Goal: Book appointment/travel/reservation

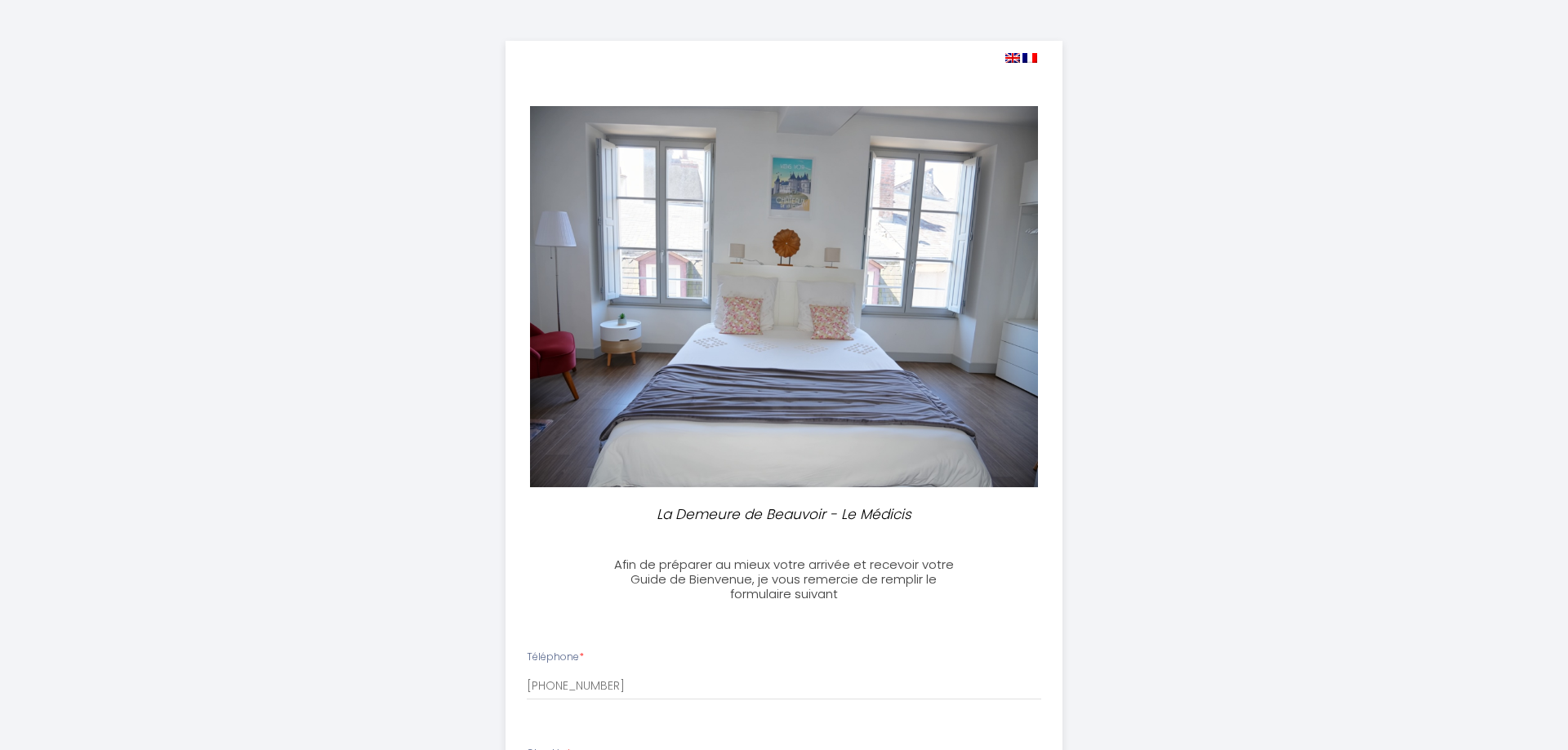
select select
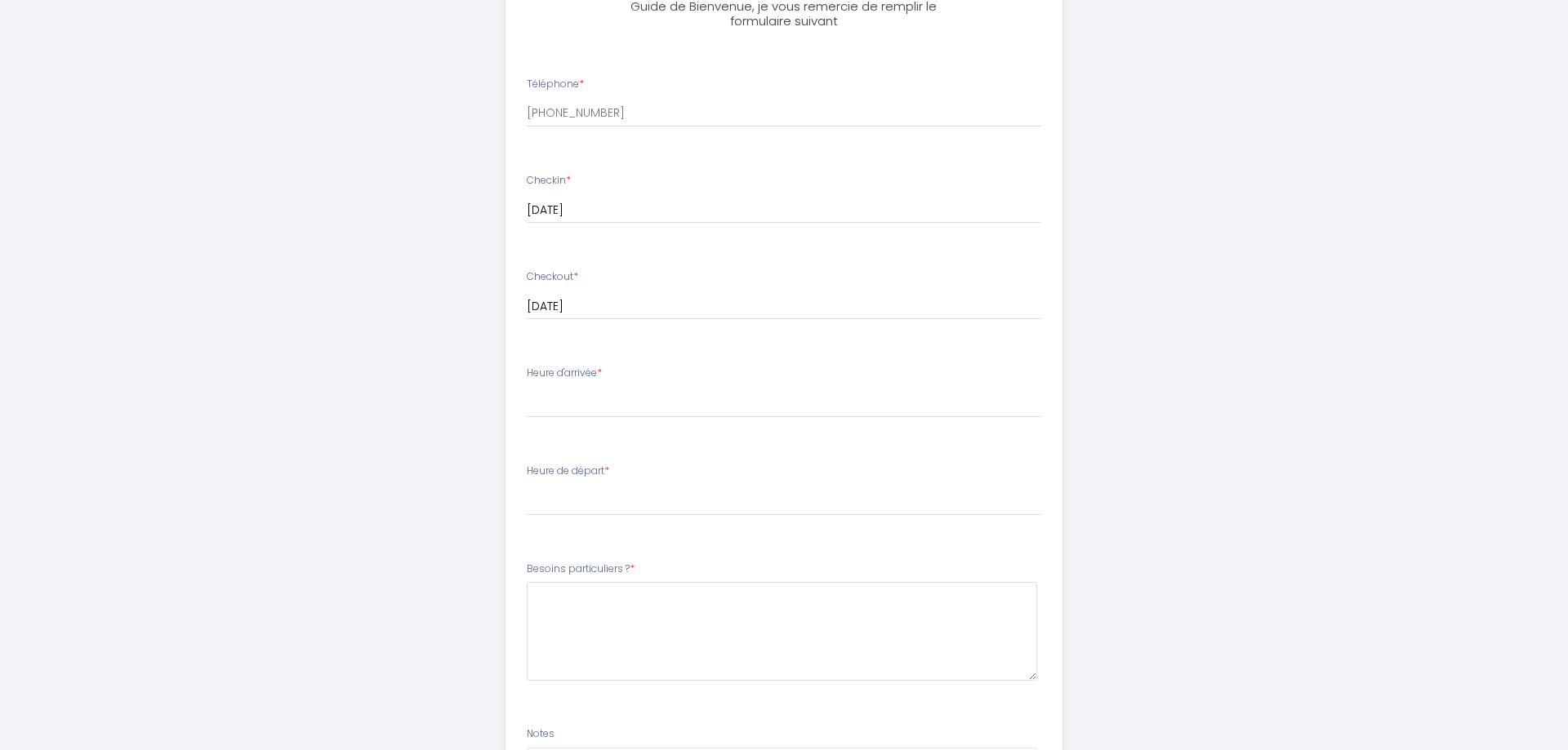
scroll to position [583, 0]
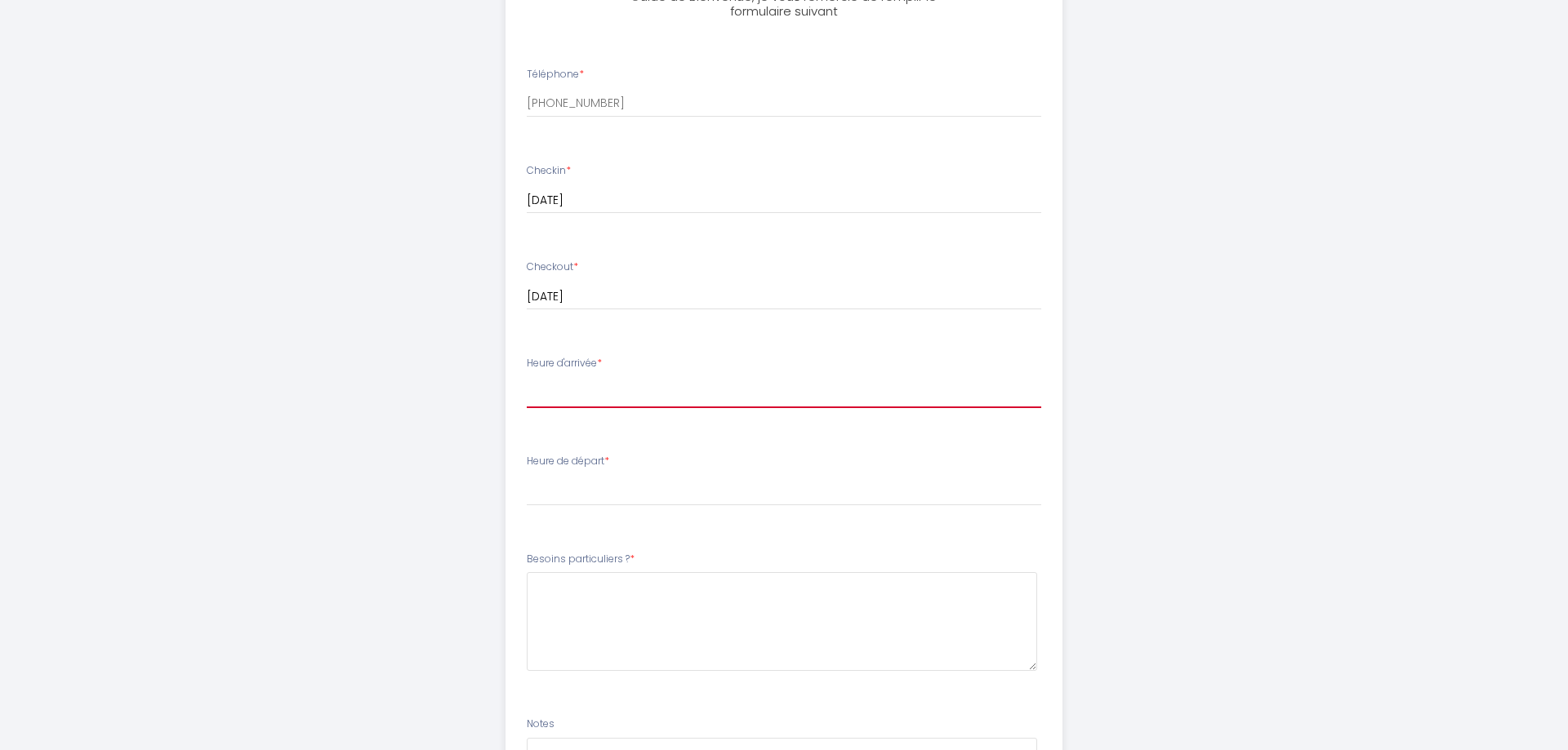
click at [527, 377] on select "16:00 16:30 17:00 17:30 18:00 18:30 19:00 19:30 20:00 20:30 21:00 21:30 22:00 2…" at bounding box center [784, 393] width 515 height 31
select select "16:00"
click option "16:00" at bounding box center [0, 0] width 0 height 0
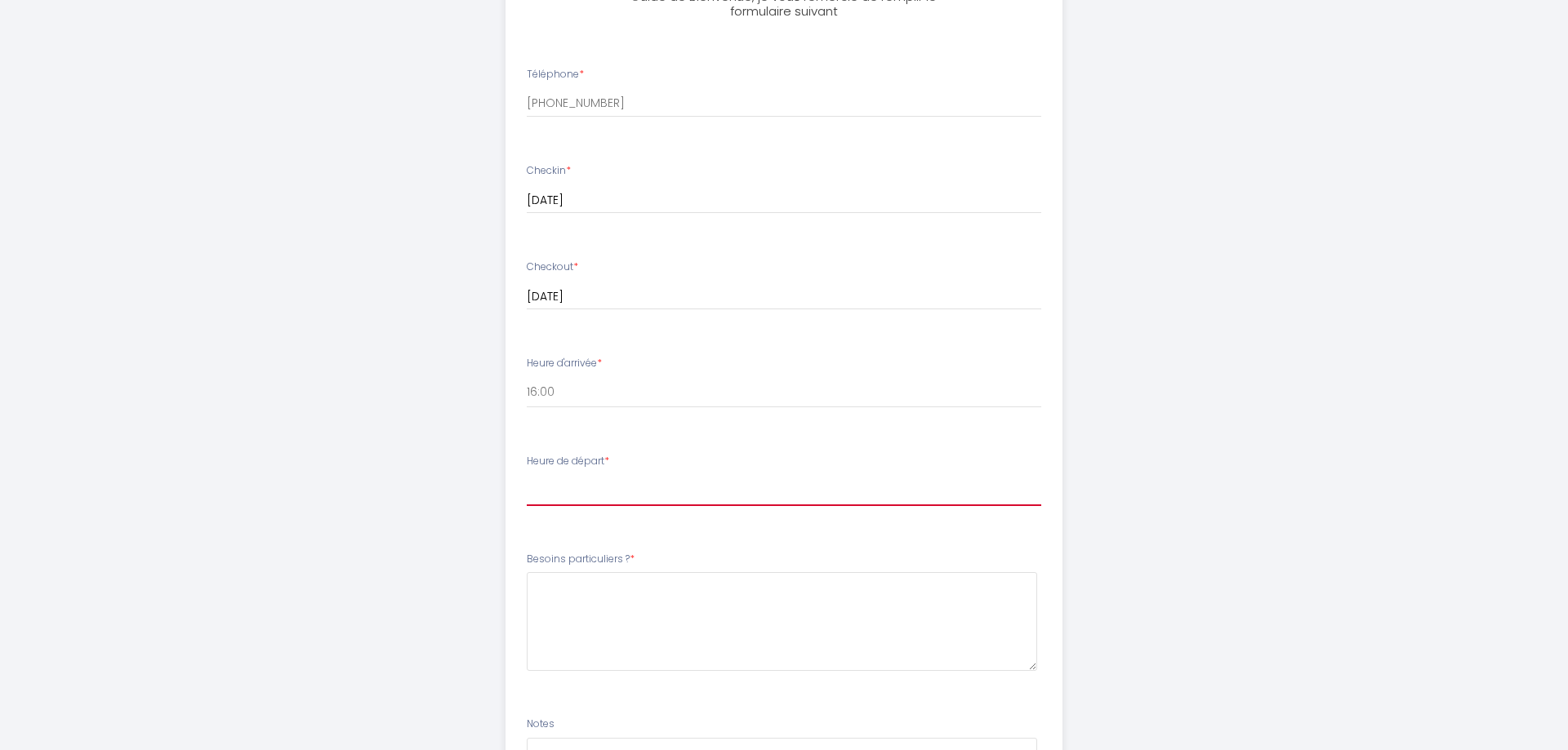
click at [527, 475] on select "00:00 00:30 01:00 01:30 02:00 02:30 03:00 03:30 04:00 04:30 05:00 05:30 06:00 0…" at bounding box center [784, 491] width 515 height 31
select select "10:00"
click option "10:00" at bounding box center [0, 0] width 0 height 0
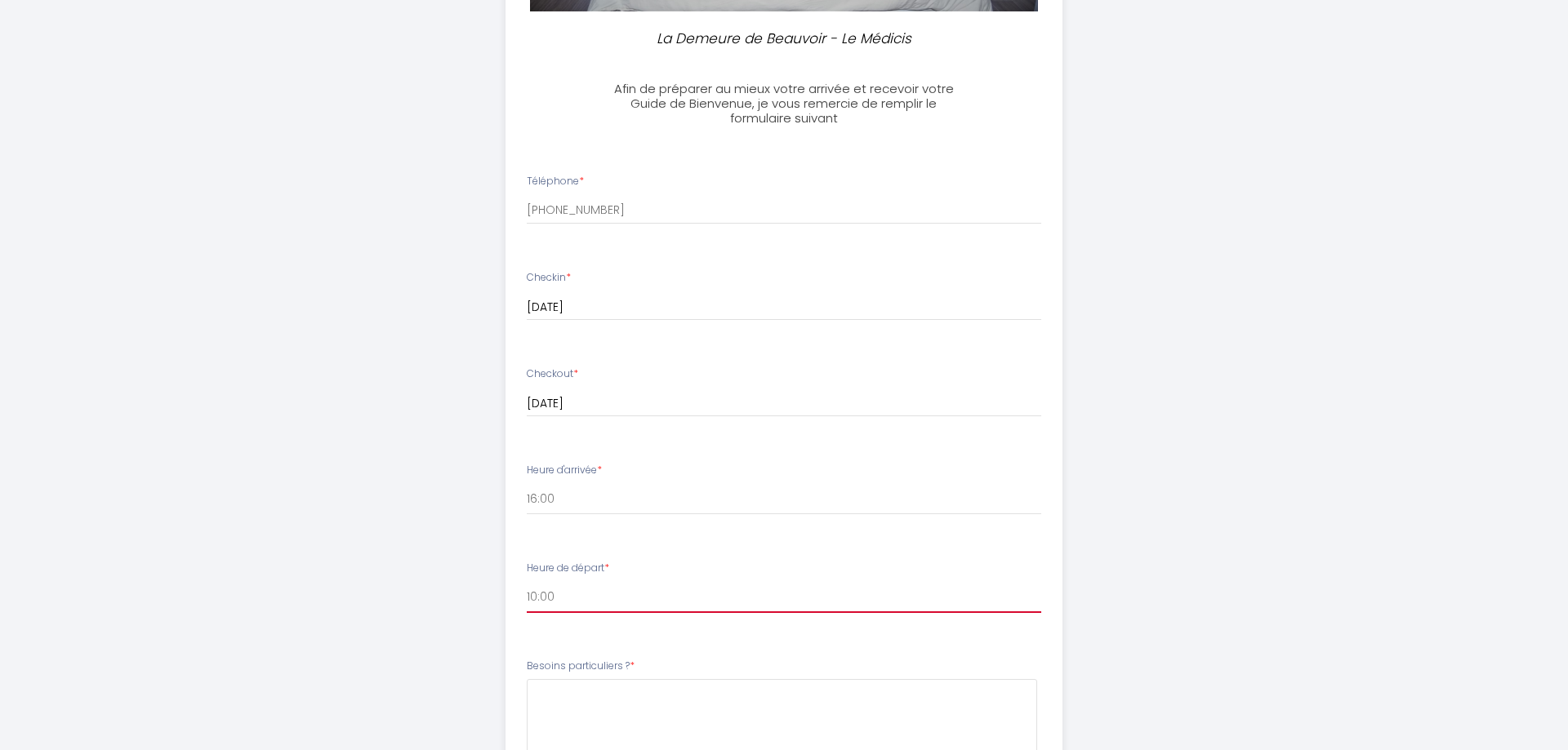
scroll to position [809, 0]
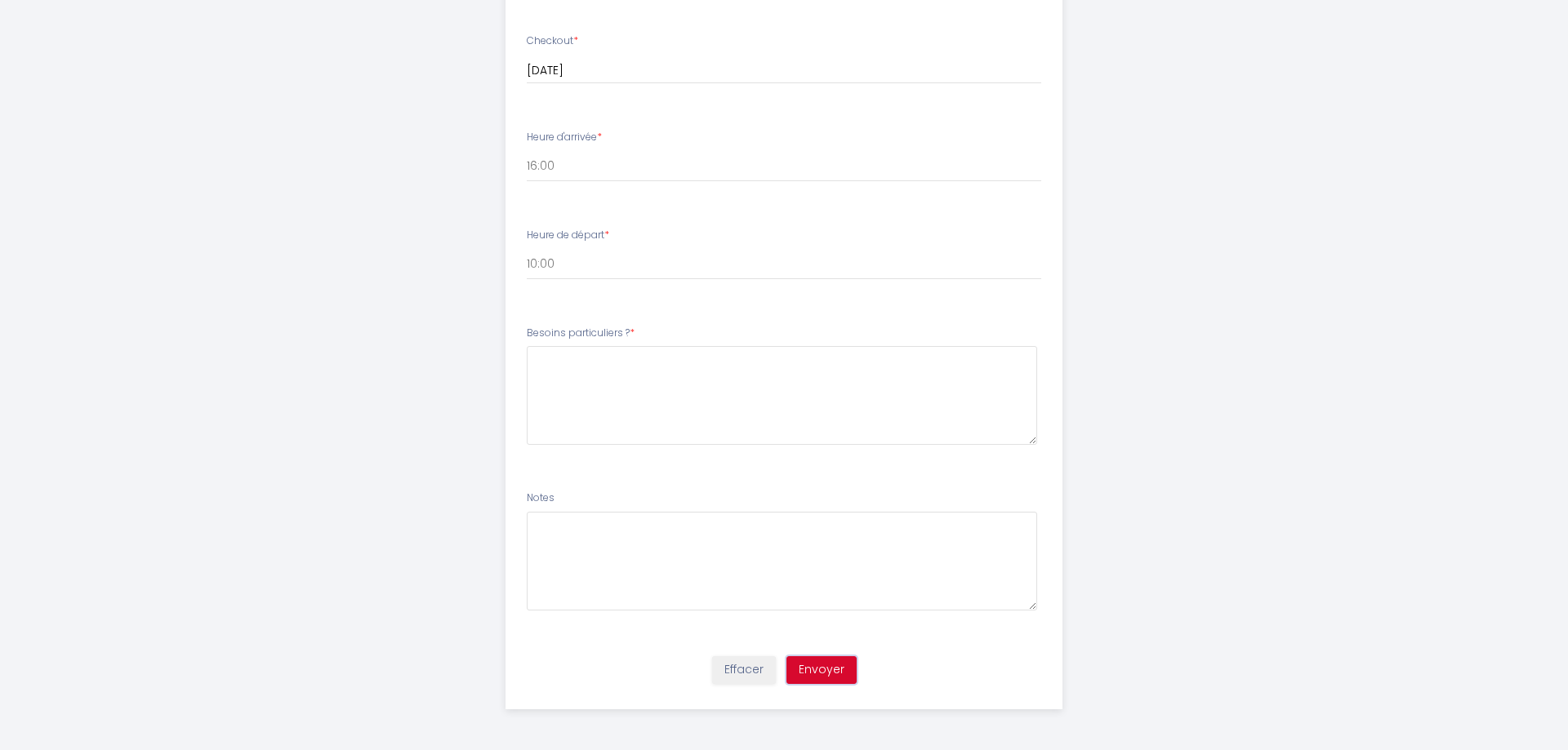
click at [840, 678] on button "Envoyer" at bounding box center [821, 671] width 70 height 28
type \?5 "Pas de besoins particulier"
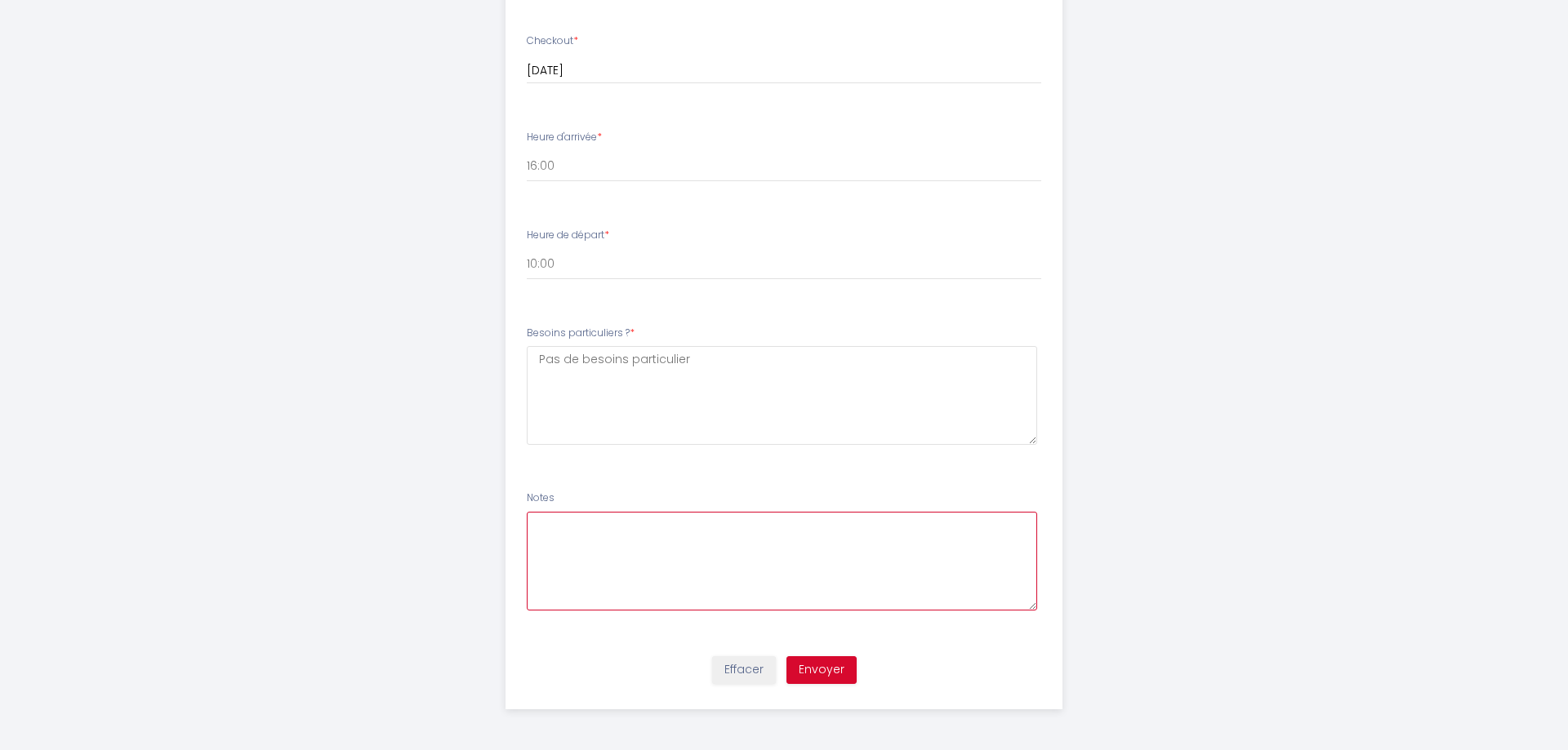
click at [684, 530] on textarea at bounding box center [782, 561] width 511 height 99
click at [832, 671] on button "Envoyer" at bounding box center [821, 671] width 70 height 28
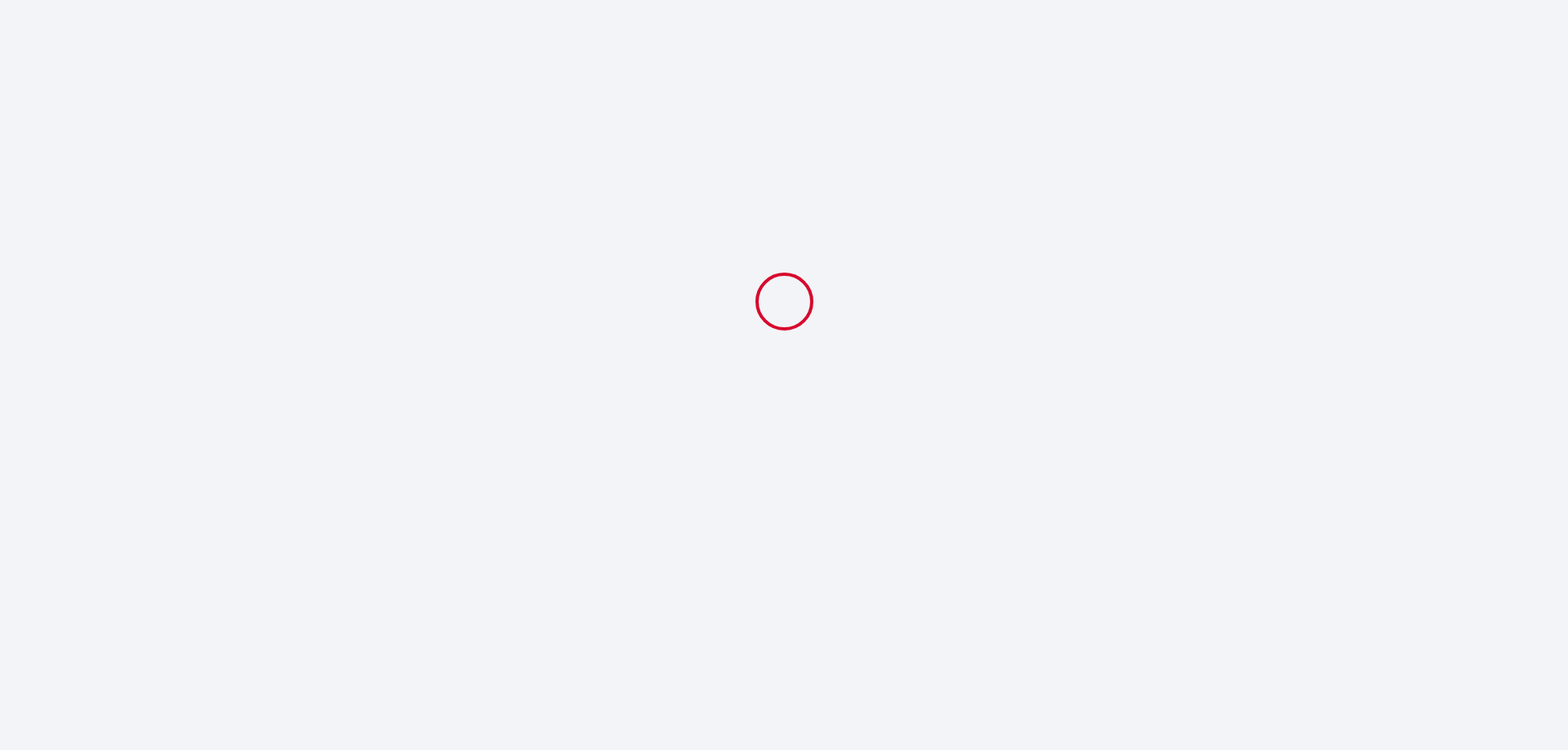
scroll to position [0, 0]
select select "10:00"
